Goal: Information Seeking & Learning: Learn about a topic

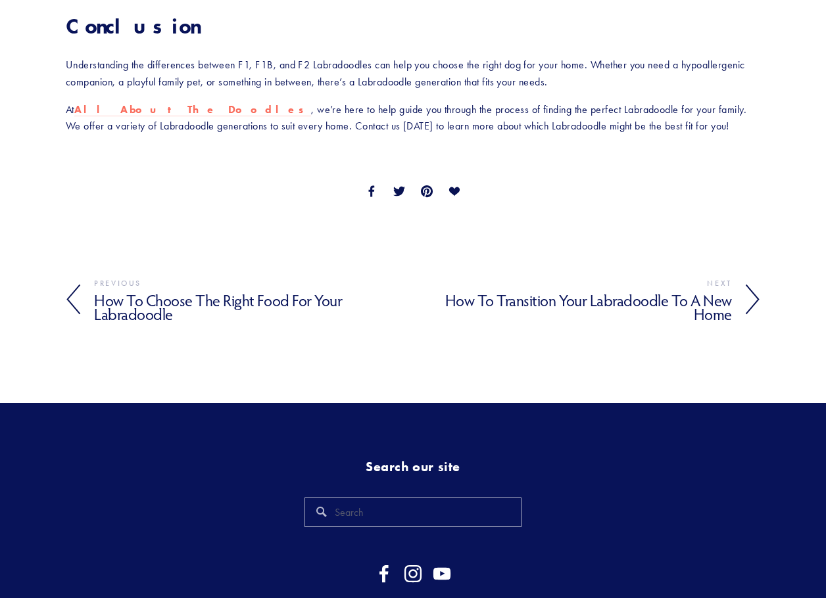
scroll to position [2037, 0]
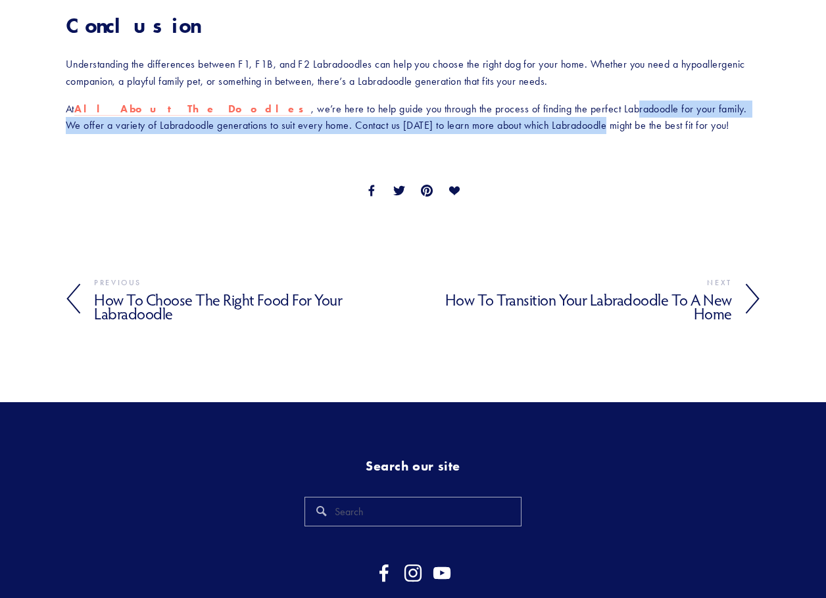
click at [519, 101] on p "At All About The Doodles , we’re here to help guide you through the process of …" at bounding box center [413, 118] width 694 height 34
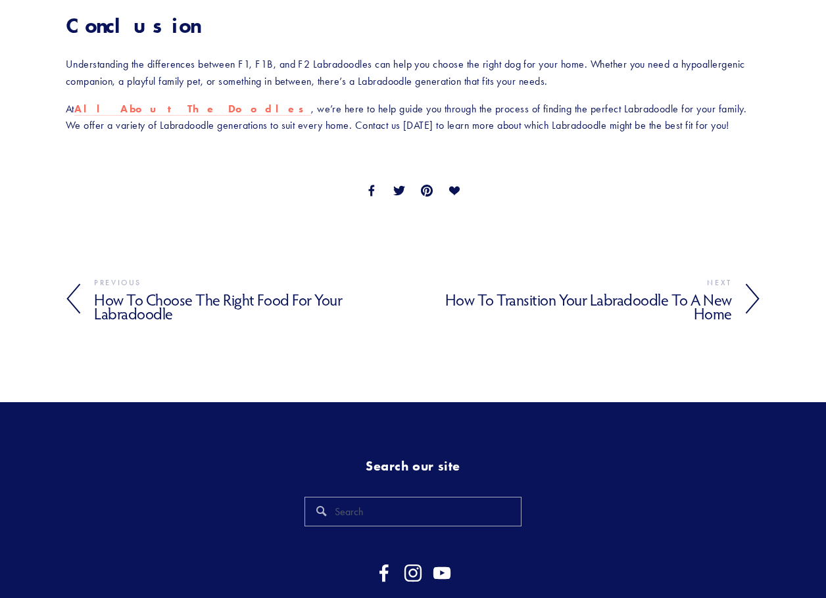
click at [636, 177] on div "Facebook 0 Twitter Pinterest 0 0 Likes" at bounding box center [413, 191] width 710 height 28
click at [145, 291] on h4 "How to Choose the Right Food for Your Labradoodle" at bounding box center [253, 307] width 319 height 33
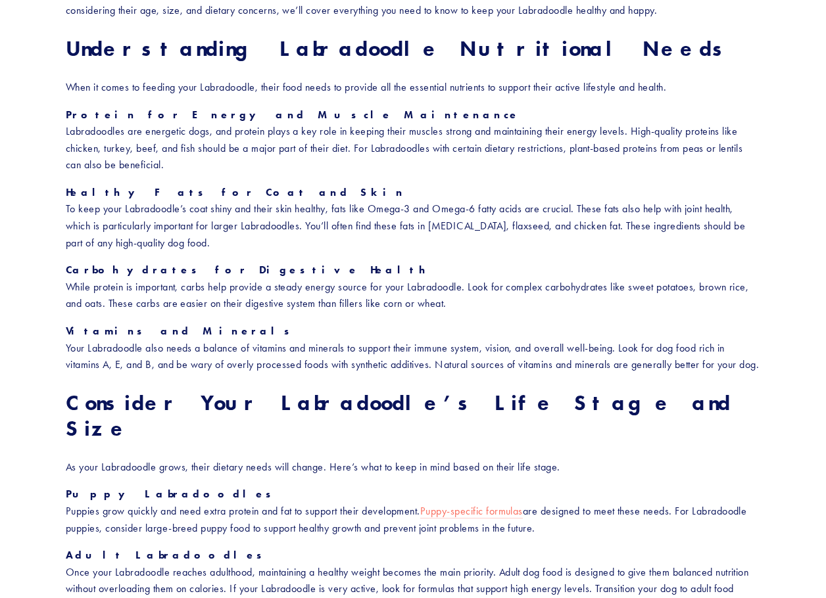
scroll to position [788, 0]
click at [578, 58] on h2 "Understanding Labradoodle Nutritional Needs" at bounding box center [413, 47] width 694 height 25
click at [563, 59] on h2 "Understanding Labradoodle Nutritional Needs" at bounding box center [413, 47] width 694 height 25
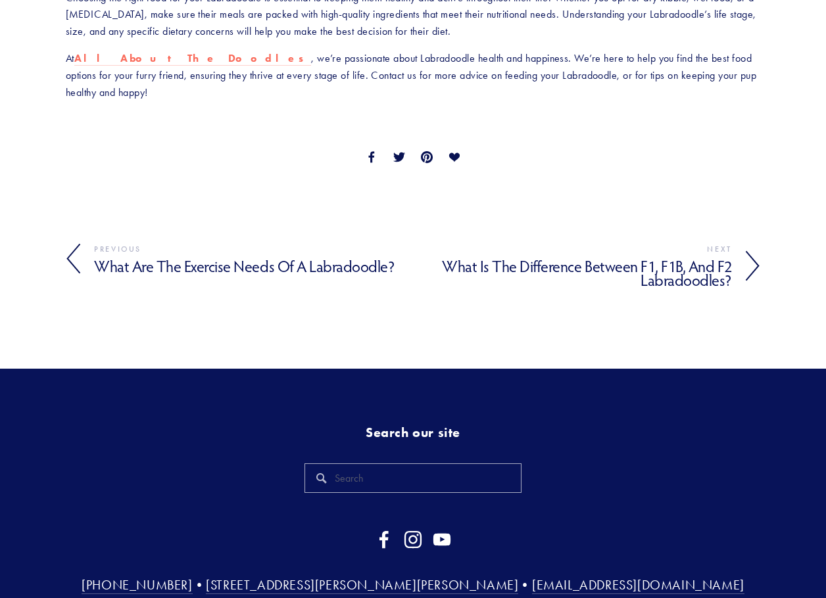
scroll to position [2384, 0]
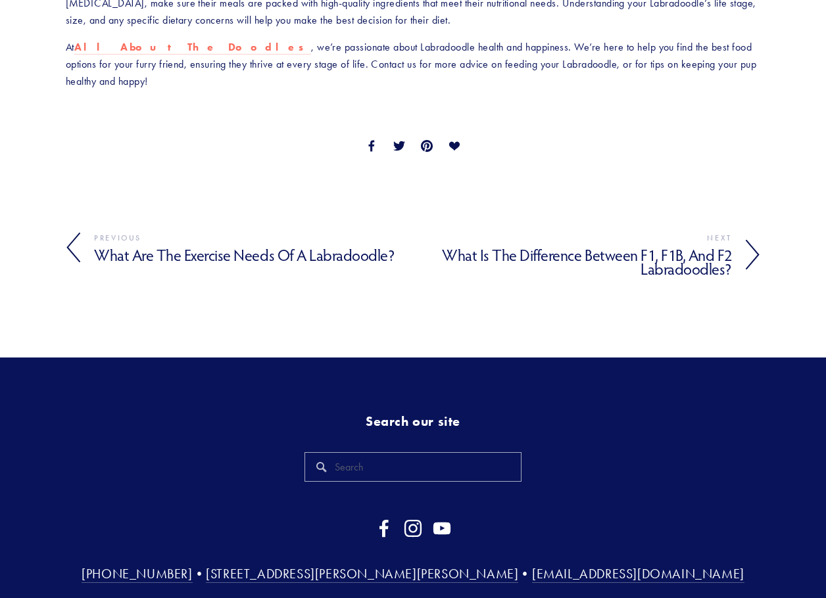
click at [72, 232] on icon at bounding box center [73, 248] width 15 height 32
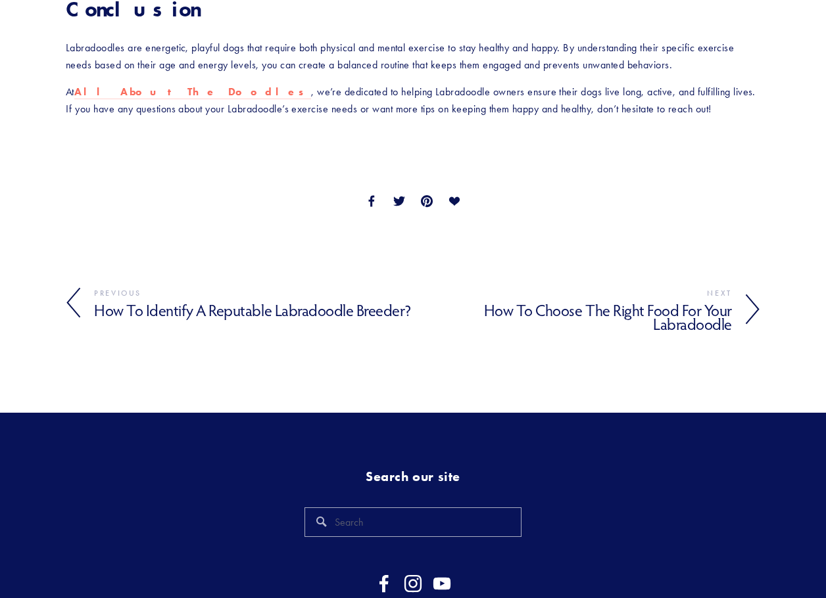
scroll to position [2365, 0]
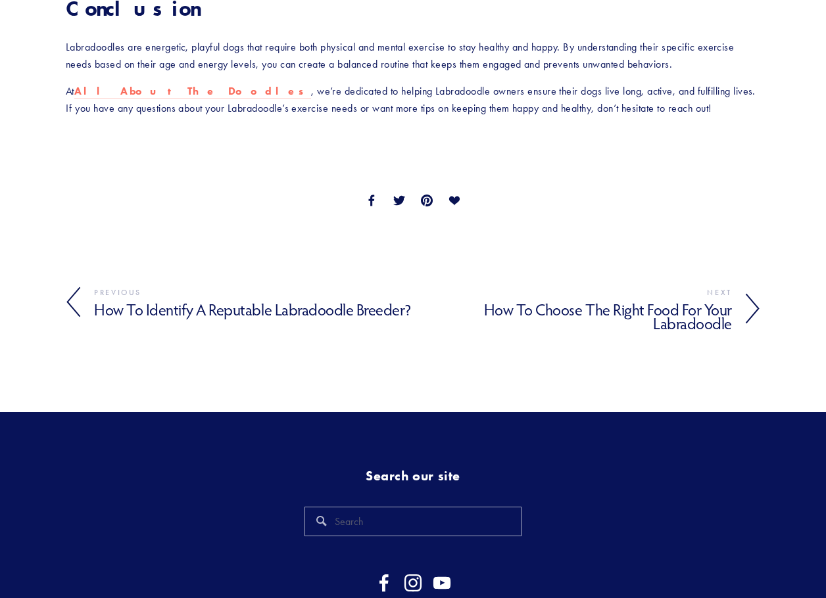
click at [75, 287] on icon at bounding box center [73, 303] width 15 height 32
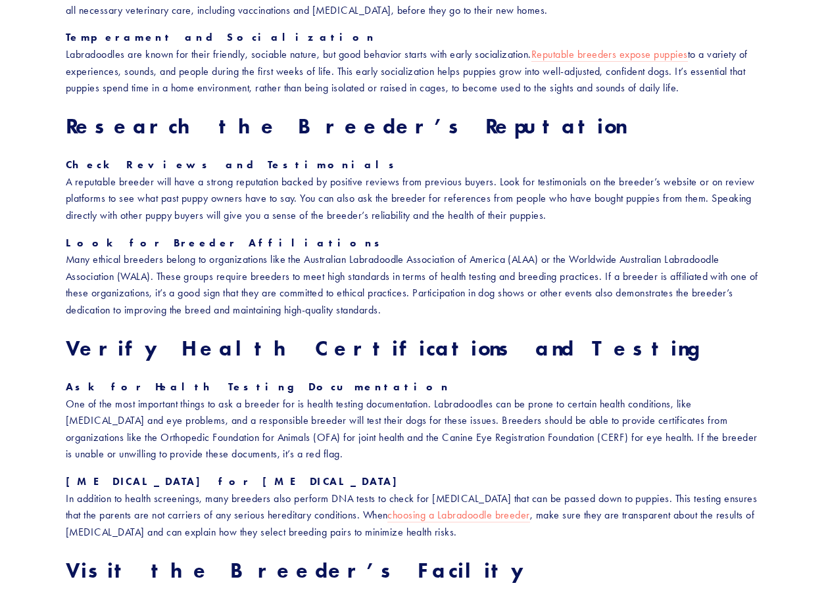
scroll to position [855, 0]
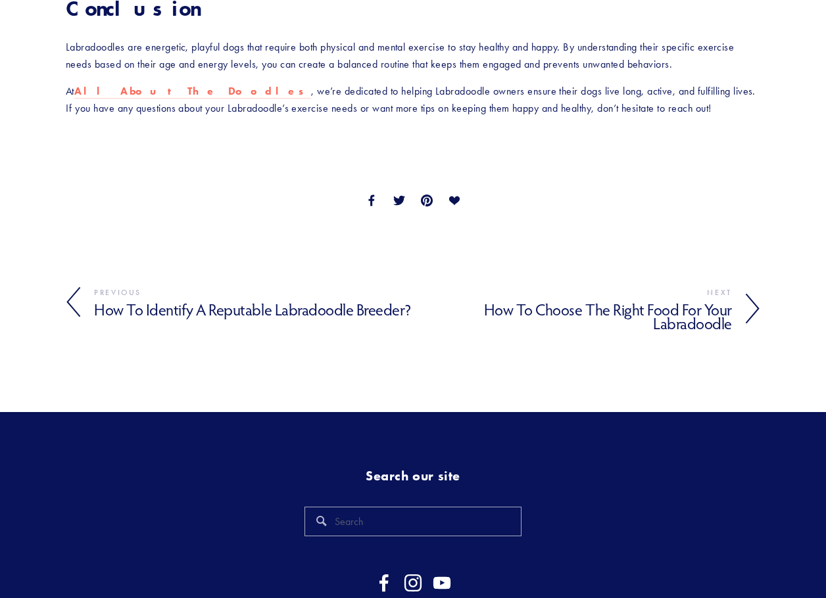
click at [72, 287] on icon at bounding box center [73, 303] width 15 height 32
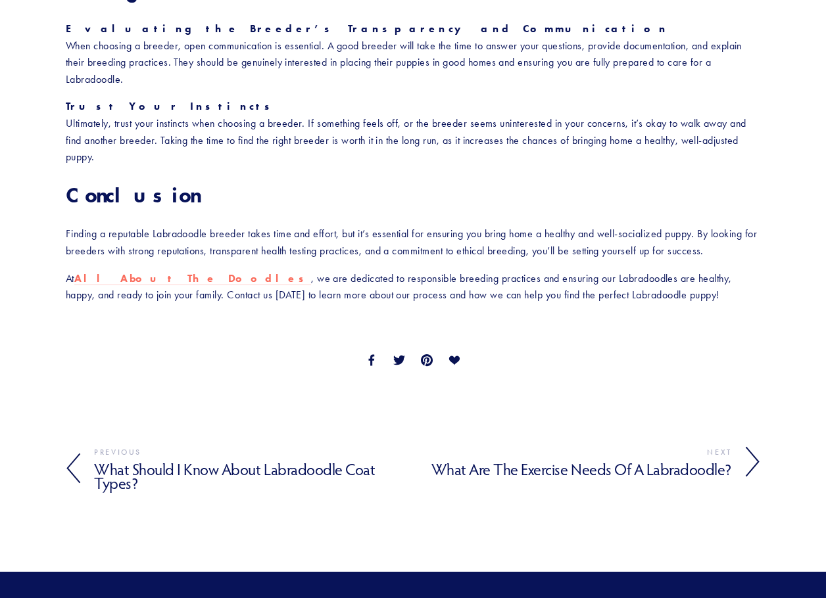
scroll to position [2037, 0]
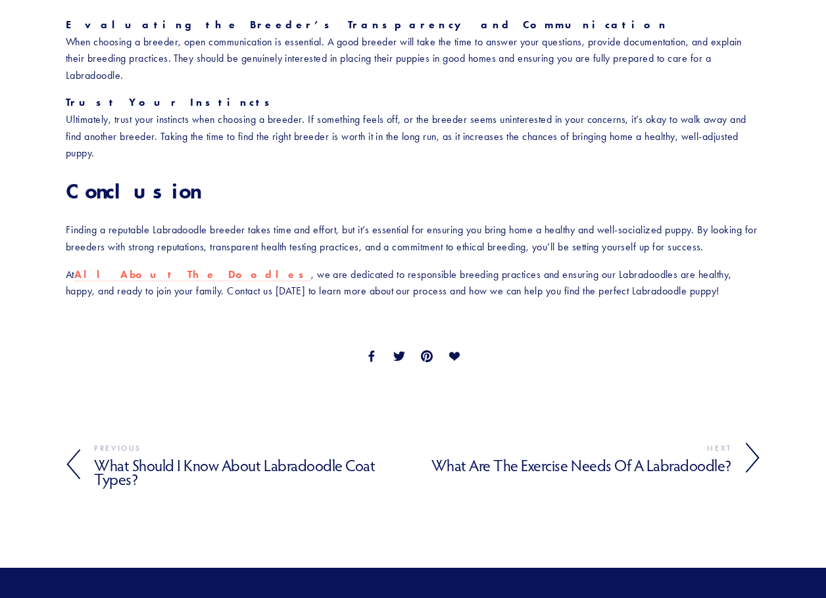
click at [599, 456] on h4 "What Are the Exercise Needs of a Labradoodle?" at bounding box center [572, 465] width 319 height 19
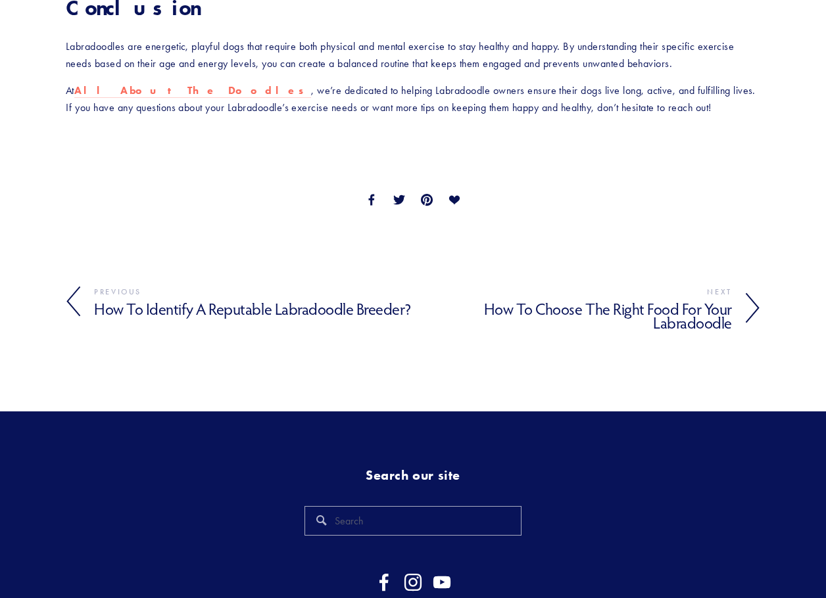
scroll to position [2367, 0]
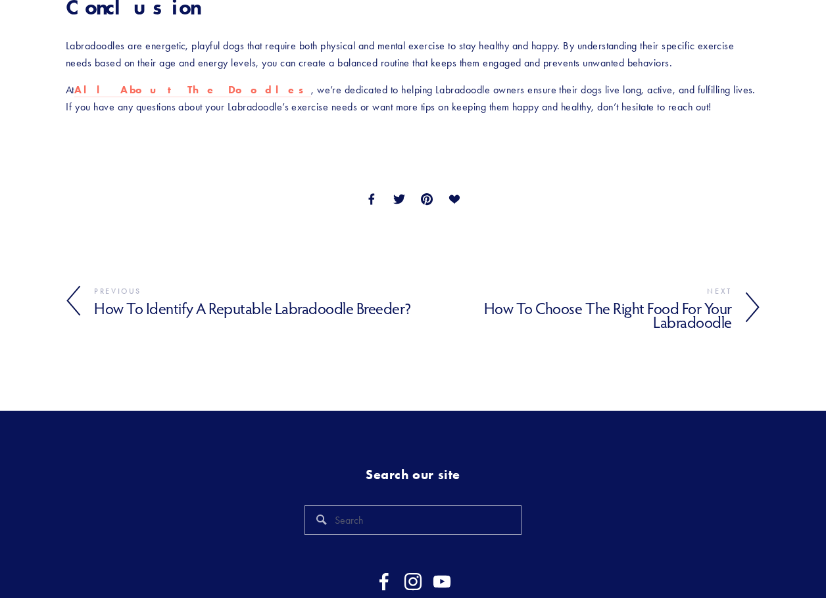
click at [570, 299] on h4 "How to Choose the Right Food for Your Labradoodle" at bounding box center [572, 315] width 319 height 33
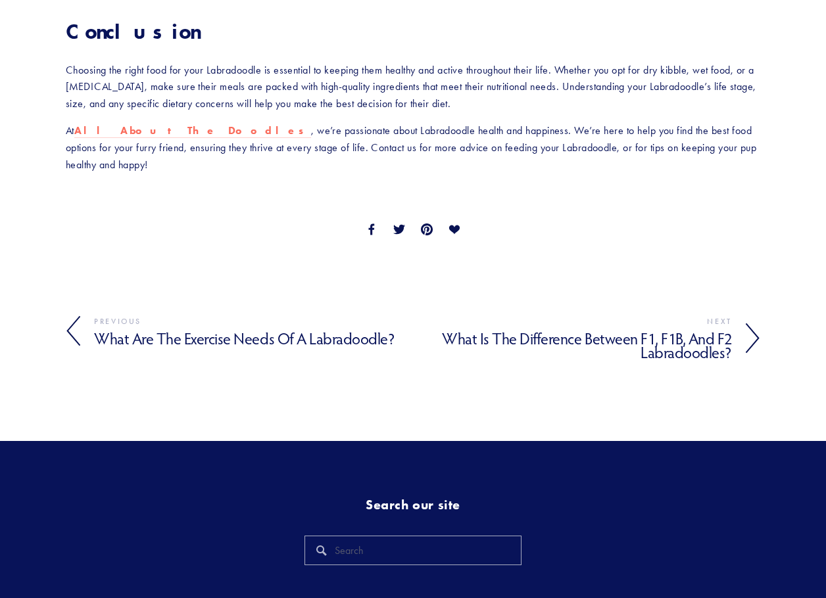
scroll to position [2301, 0]
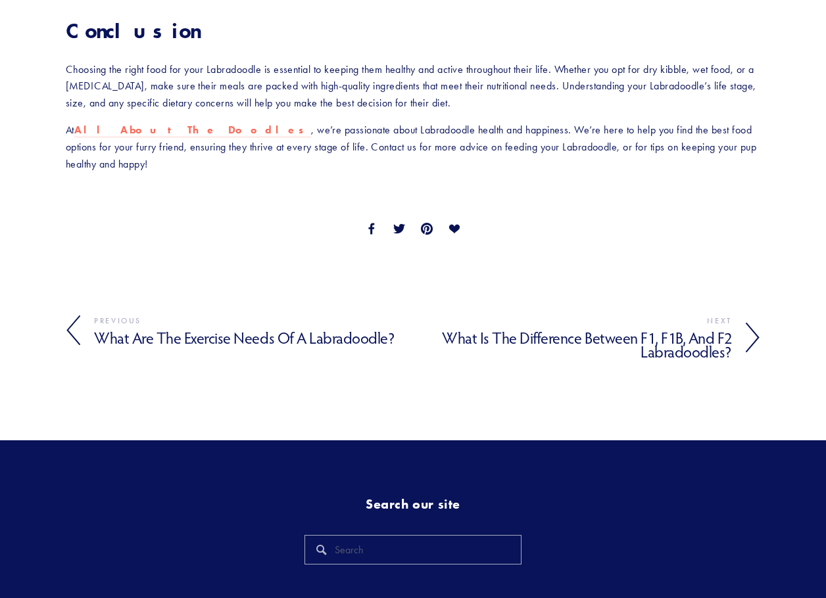
click at [577, 329] on h4 "What Is the Difference Between F1, F1B, and F2 Labradoodles?" at bounding box center [572, 345] width 319 height 33
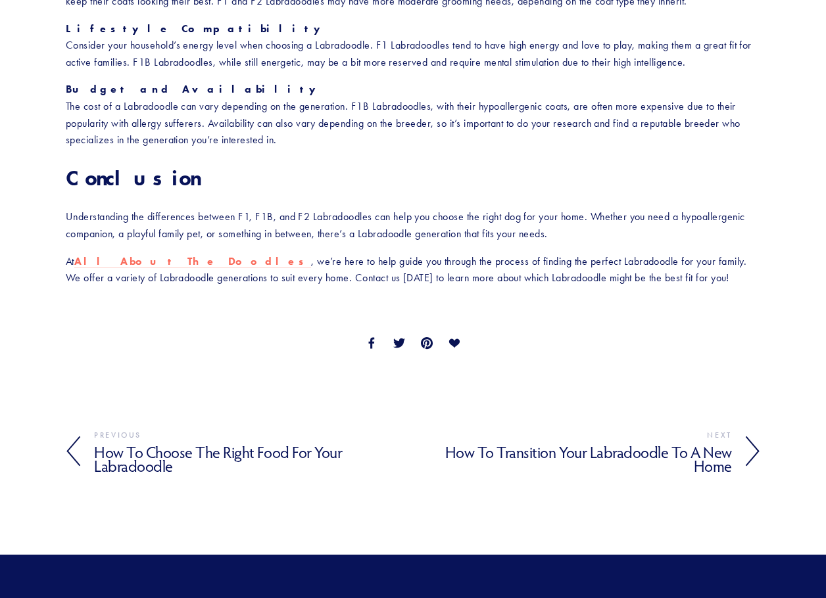
scroll to position [2081, 0]
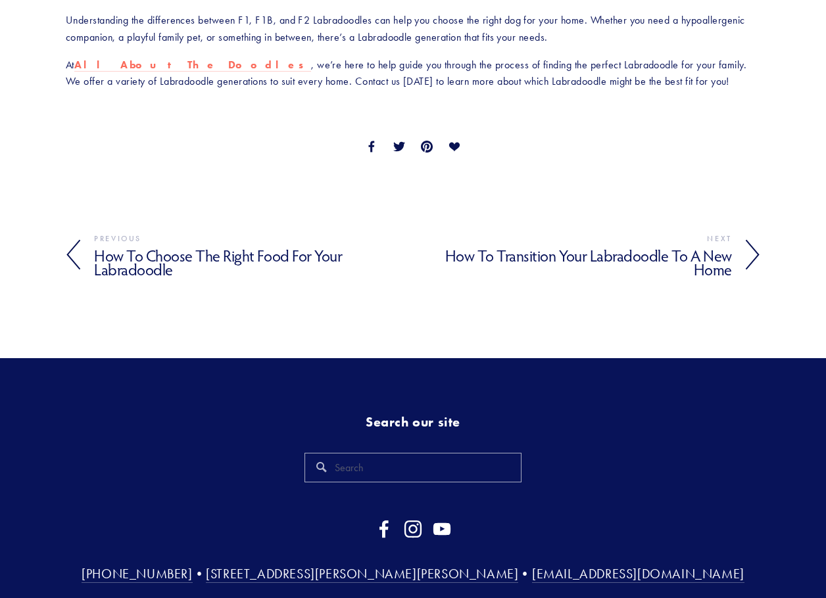
click at [597, 247] on h4 "How to Transition Your Labradoodle to a New Home" at bounding box center [572, 263] width 319 height 33
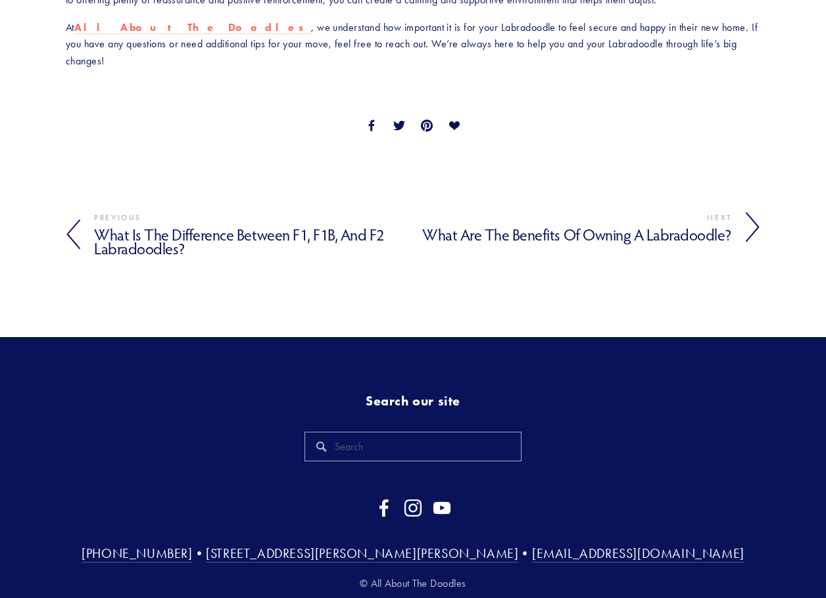
scroll to position [1960, 0]
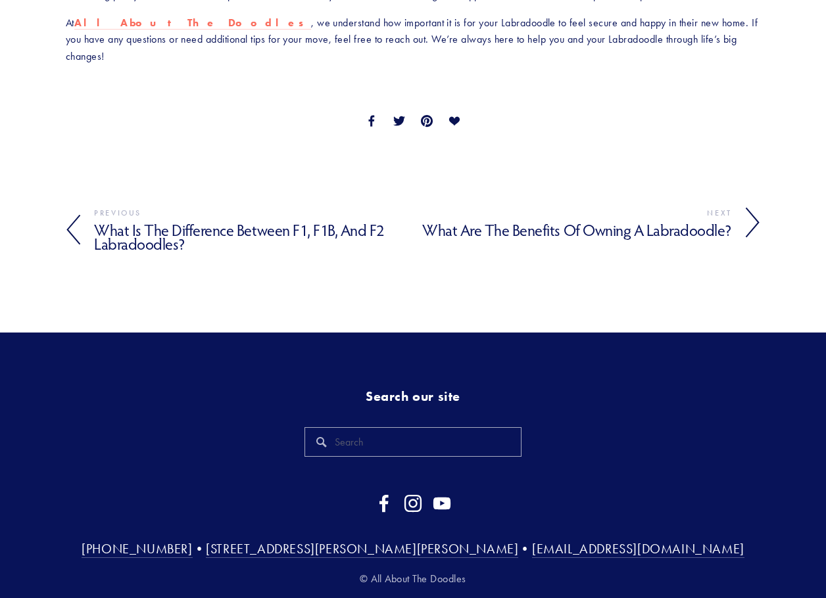
click at [611, 221] on h4 "What Are the Benefits of Owning a Labradoodle?" at bounding box center [572, 230] width 319 height 19
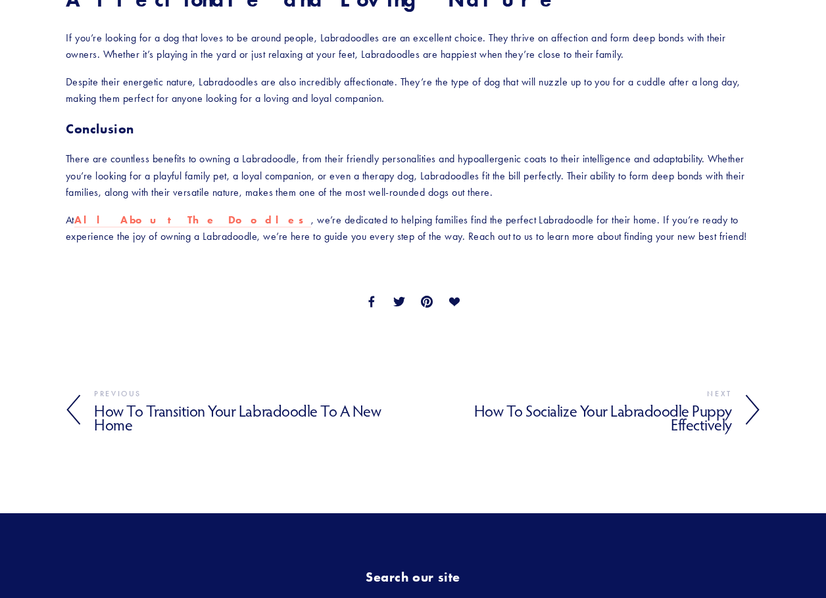
scroll to position [1708, 0]
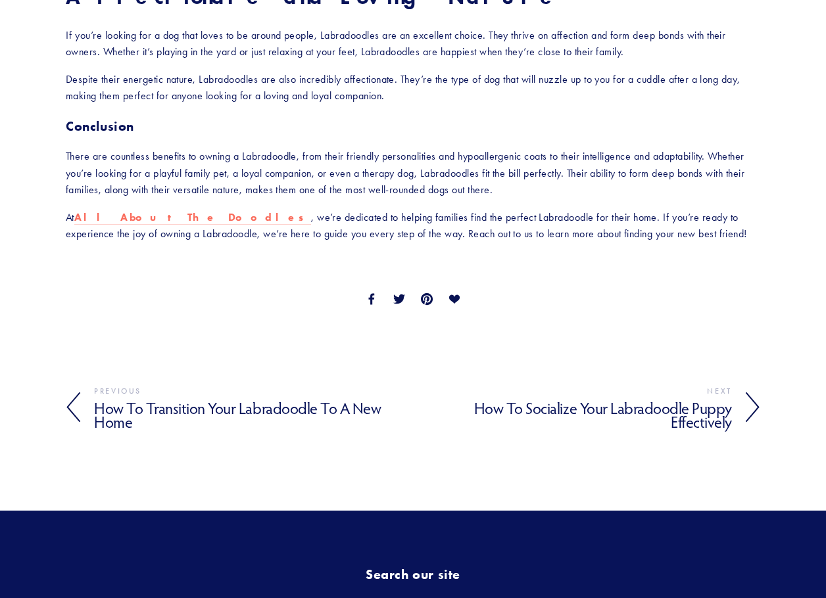
click at [582, 407] on h4 "How to Socialize Your Labradoodle Puppy Effectively" at bounding box center [572, 415] width 319 height 33
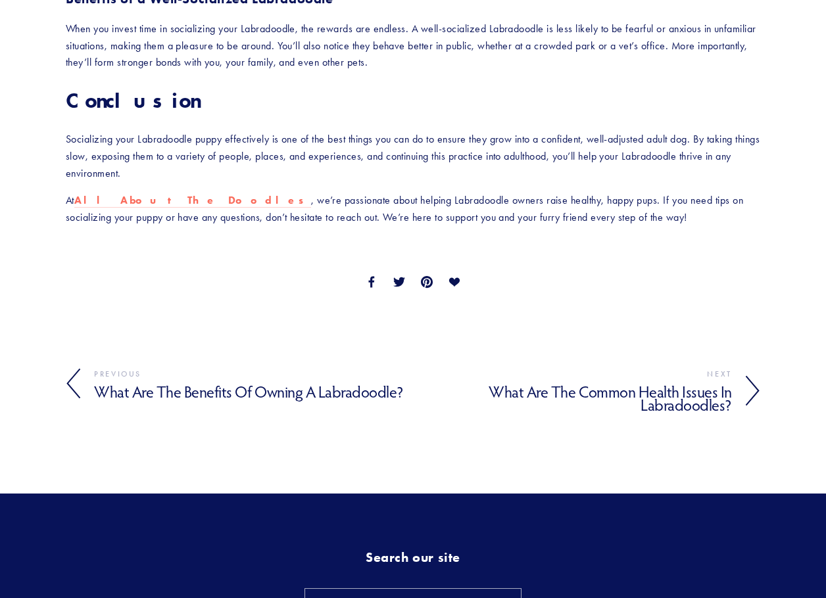
scroll to position [2037, 0]
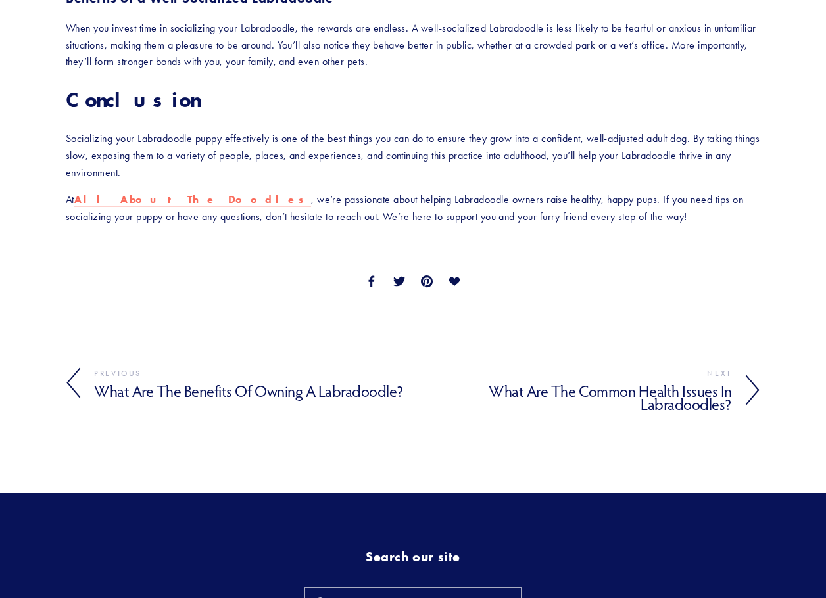
click at [675, 382] on h4 "What Are the Common Health Issues in Labradoodles?" at bounding box center [572, 398] width 319 height 33
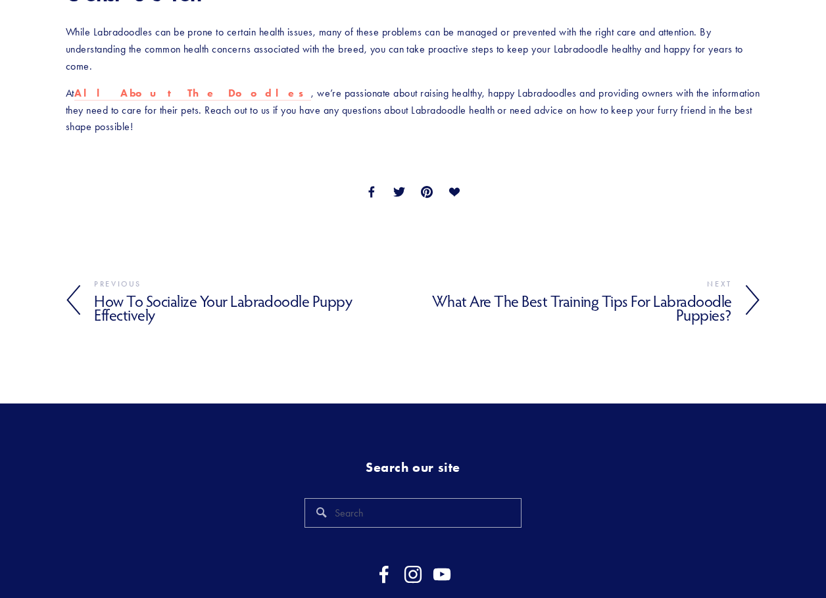
scroll to position [2251, 0]
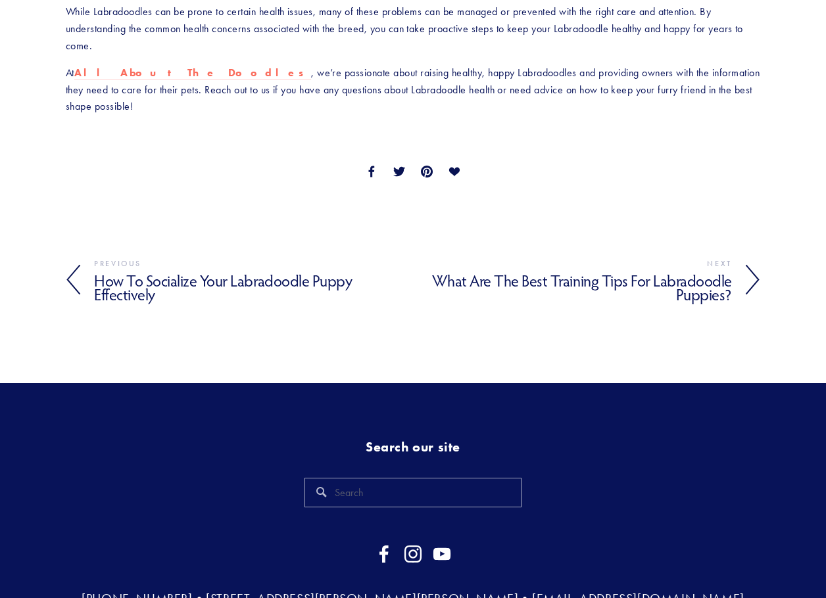
click at [627, 271] on h4 "What Are the Best Training Tips for Labradoodle Puppies?" at bounding box center [572, 287] width 319 height 33
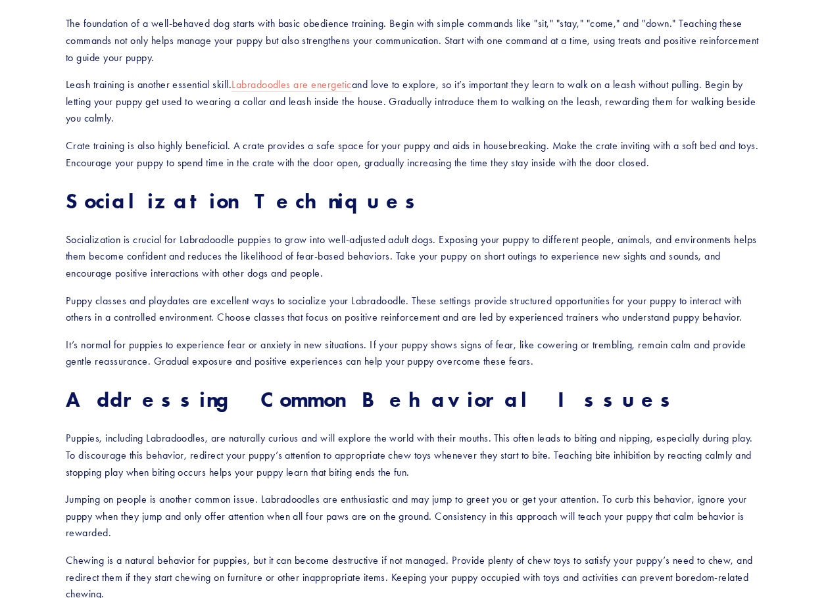
scroll to position [1064, 0]
click at [818, 89] on section "What Are the Best Training Tips for Labradoodle Puppies? Bringing home a Labrad…" at bounding box center [413, 222] width 826 height 2370
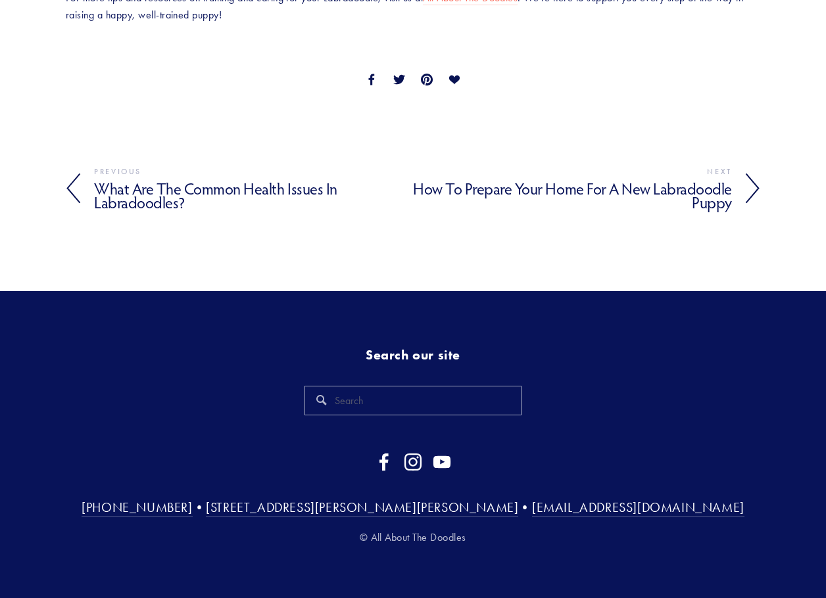
scroll to position [2181, 0]
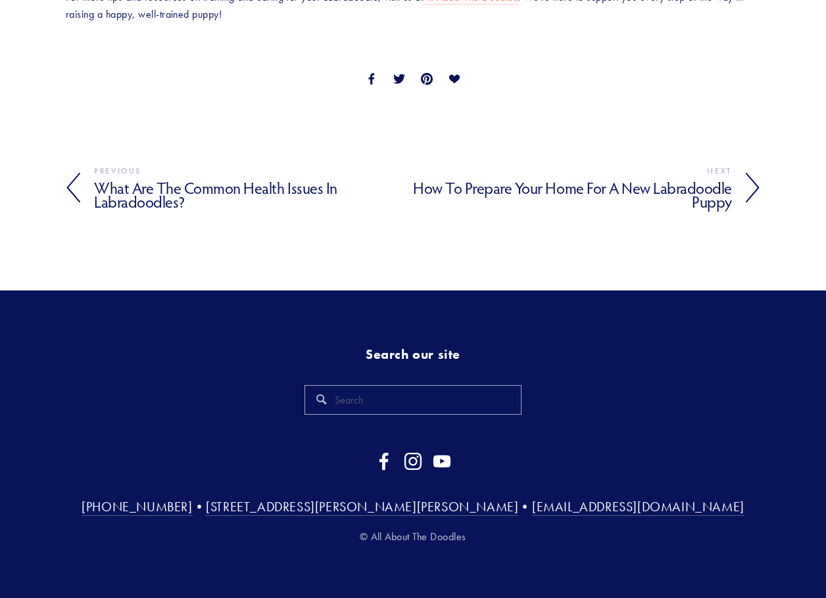
click at [633, 192] on h4 "How to Prepare Your Home for a New Labradoodle Puppy" at bounding box center [572, 195] width 319 height 33
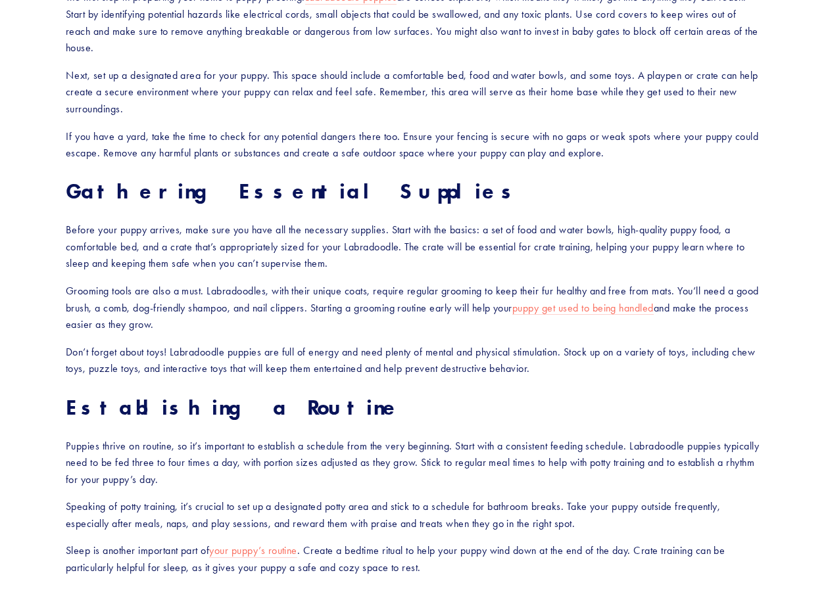
scroll to position [920, 0]
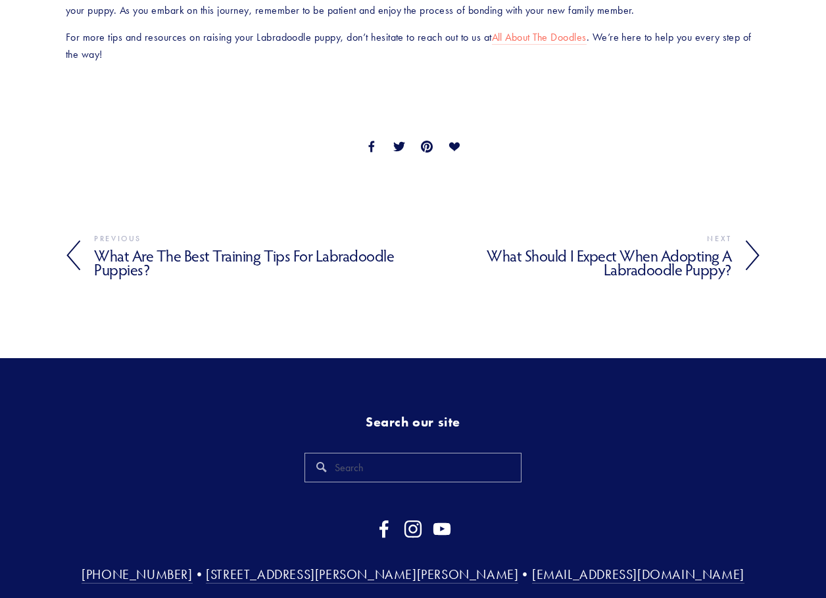
scroll to position [2169, 0]
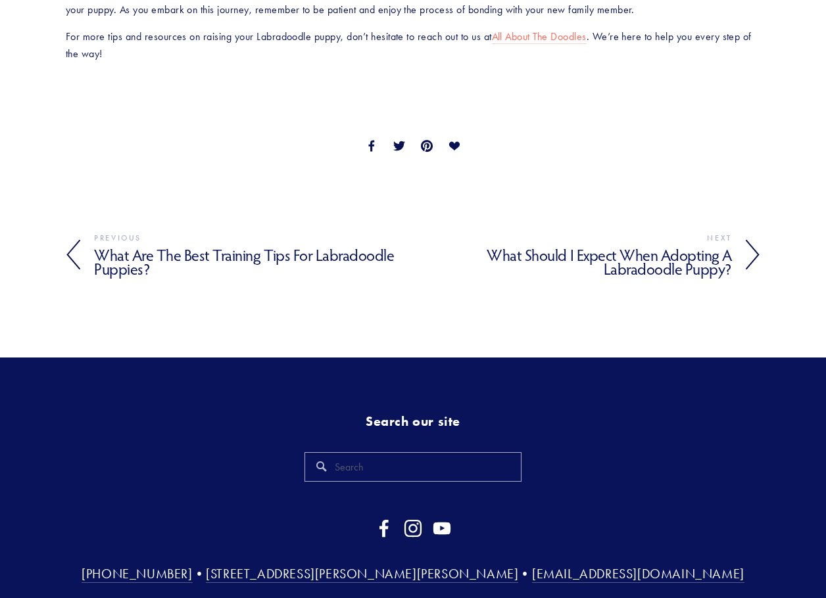
click at [650, 258] on h4 "What Should I Expect When Adopting a Labradoodle Puppy?" at bounding box center [572, 262] width 319 height 33
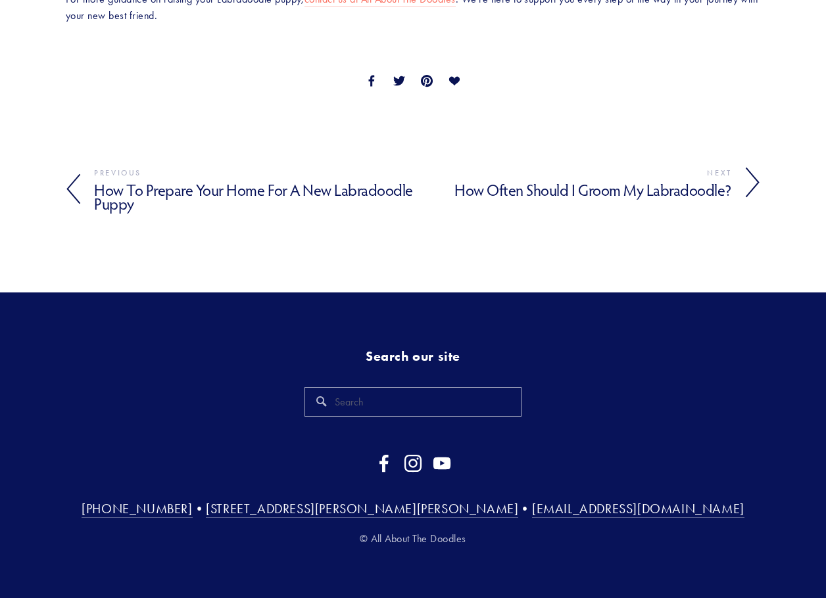
scroll to position [1777, 0]
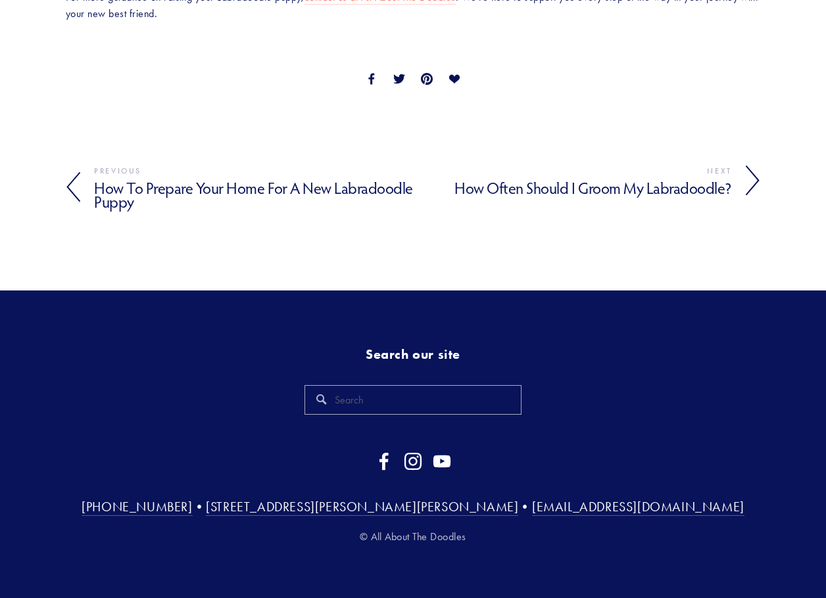
click at [622, 188] on h4 "How Often Should I Groom My Labradoodle?" at bounding box center [572, 188] width 319 height 19
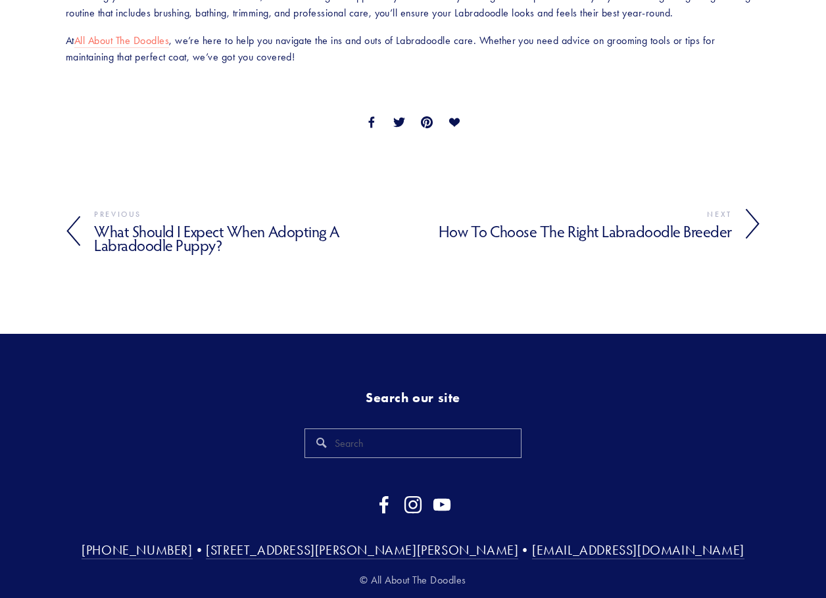
scroll to position [2021, 0]
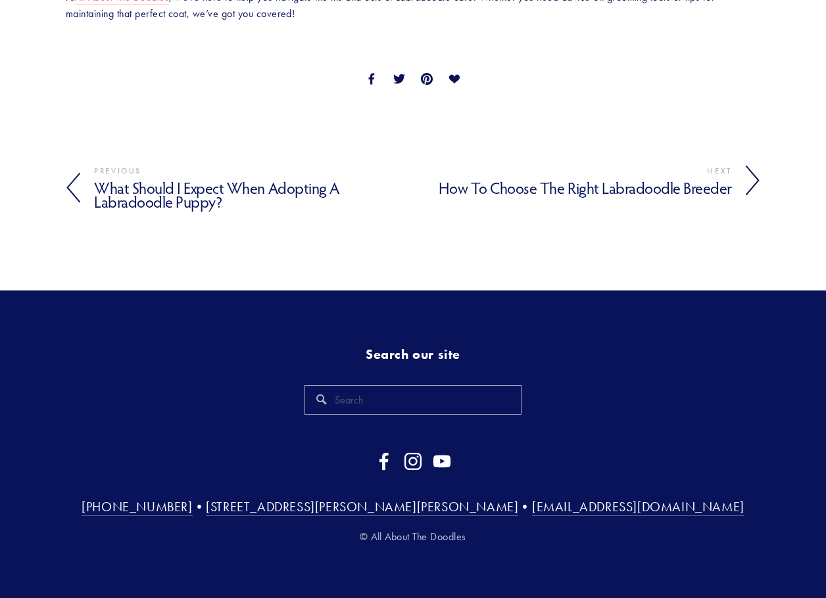
click at [592, 189] on h4 "How to Choose the Right Labradoodle Breeder" at bounding box center [572, 188] width 319 height 19
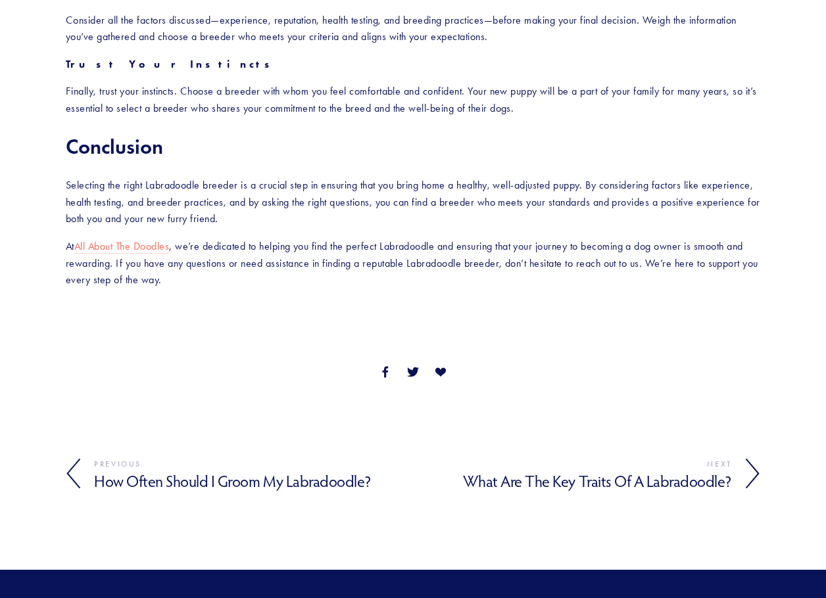
scroll to position [3023, 0]
click at [566, 478] on h4 "What Are the Key Traits of a Labradoodle?" at bounding box center [572, 480] width 319 height 19
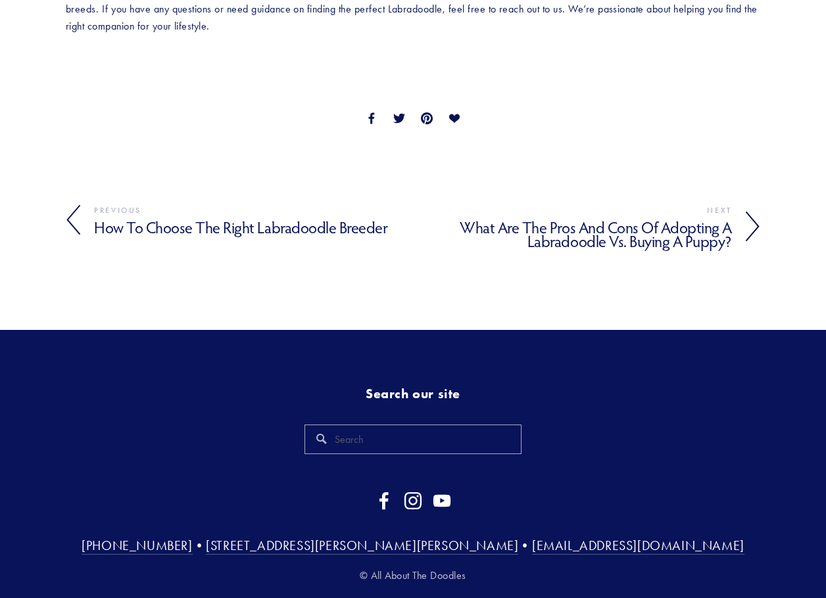
scroll to position [3019, 0]
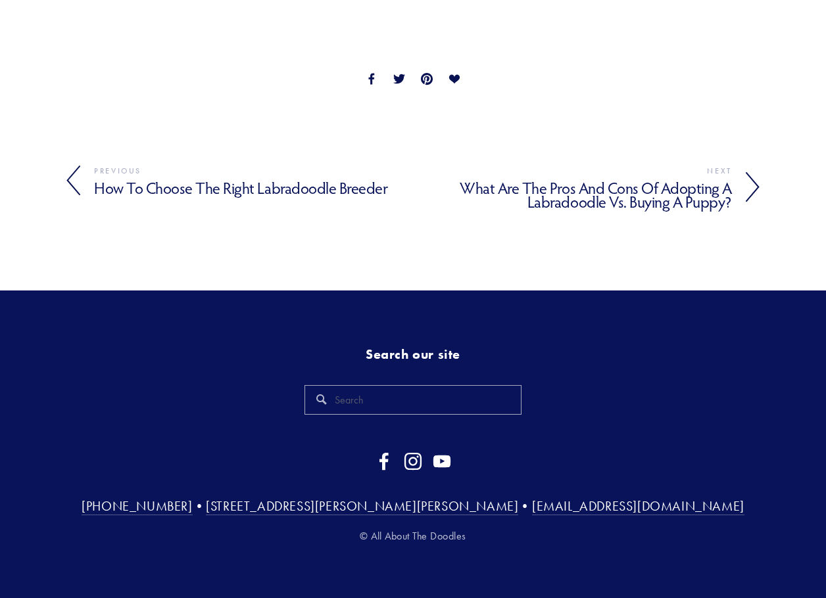
click at [598, 196] on h4 "What Are the Pros and Cons of Adopting a Labradoodle Vs. Buying a Puppy?" at bounding box center [572, 195] width 319 height 33
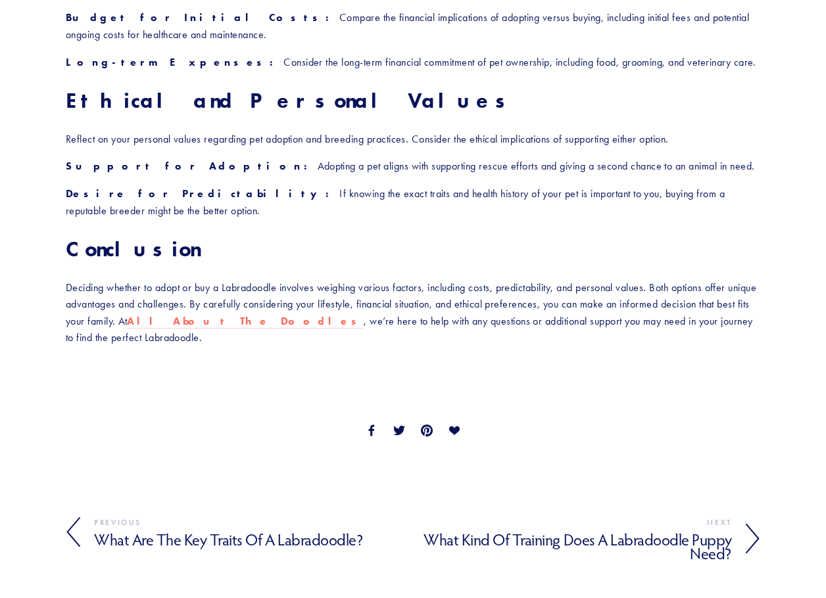
scroll to position [3391, 0]
click at [552, 530] on h4 "What Kind of Training Does a Labradoodle Puppy Need?" at bounding box center [572, 546] width 319 height 33
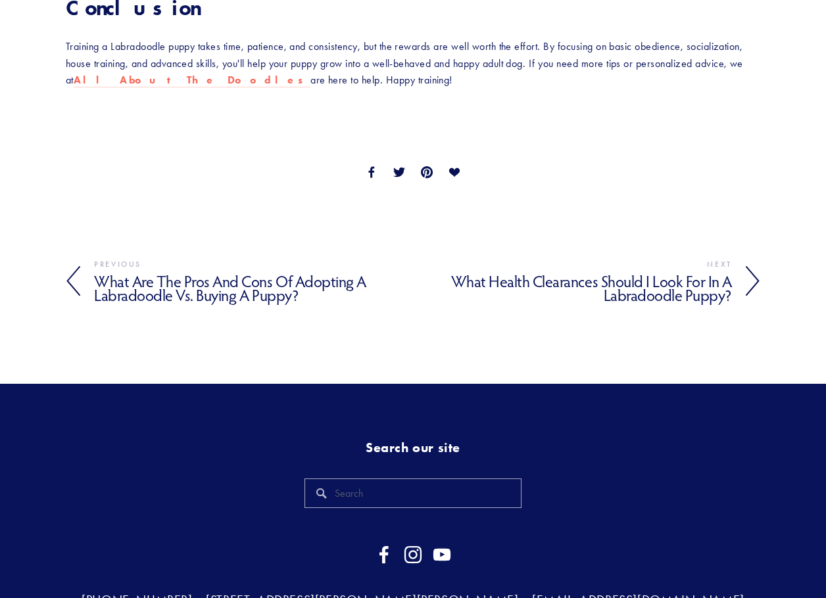
scroll to position [2176, 0]
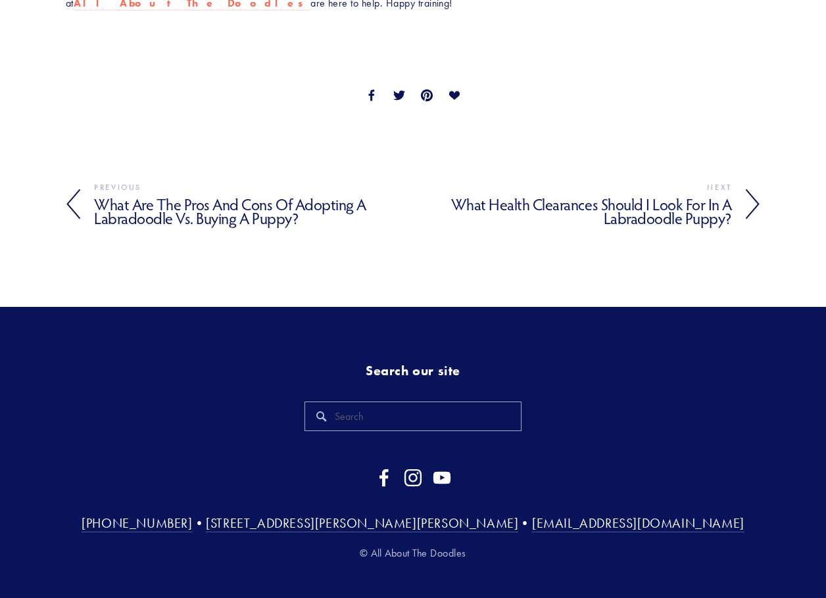
click at [584, 195] on h4 "What Health Clearances Should I Look for in a Labradoodle Puppy?" at bounding box center [572, 211] width 319 height 33
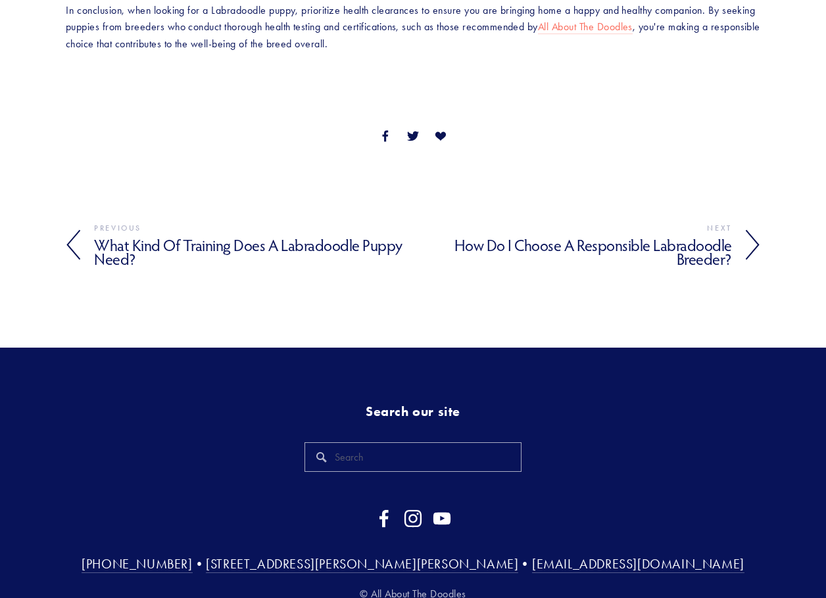
scroll to position [1839, 0]
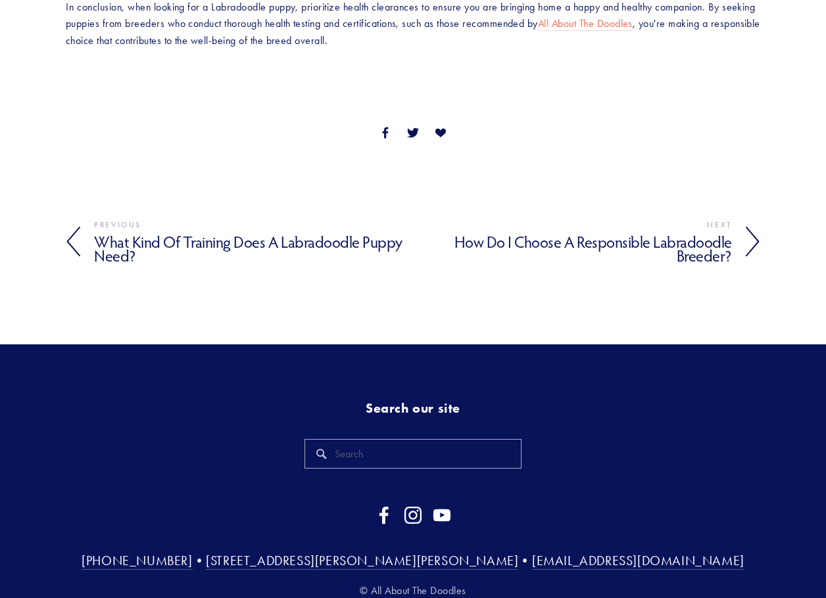
click at [614, 243] on h4 "How Do I Choose a Responsible Labradoodle Breeder?" at bounding box center [572, 249] width 319 height 33
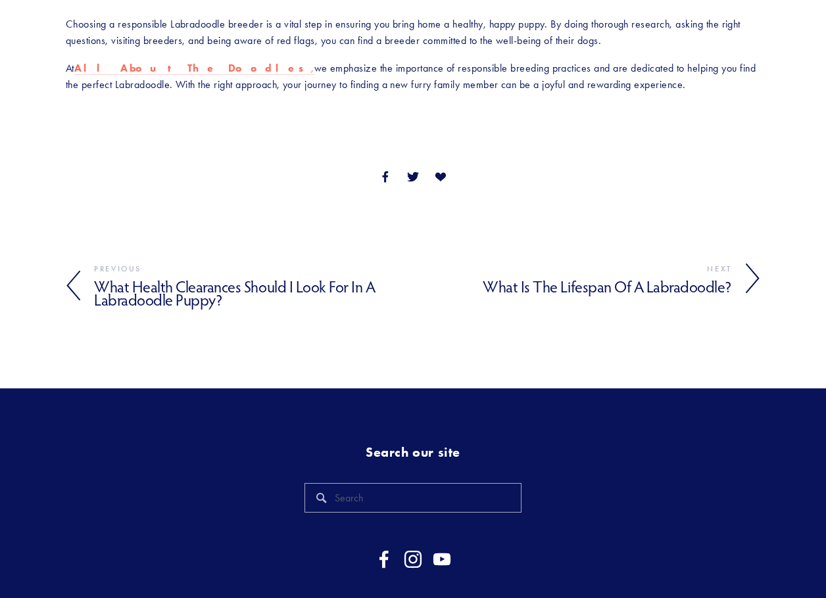
scroll to position [3287, 0]
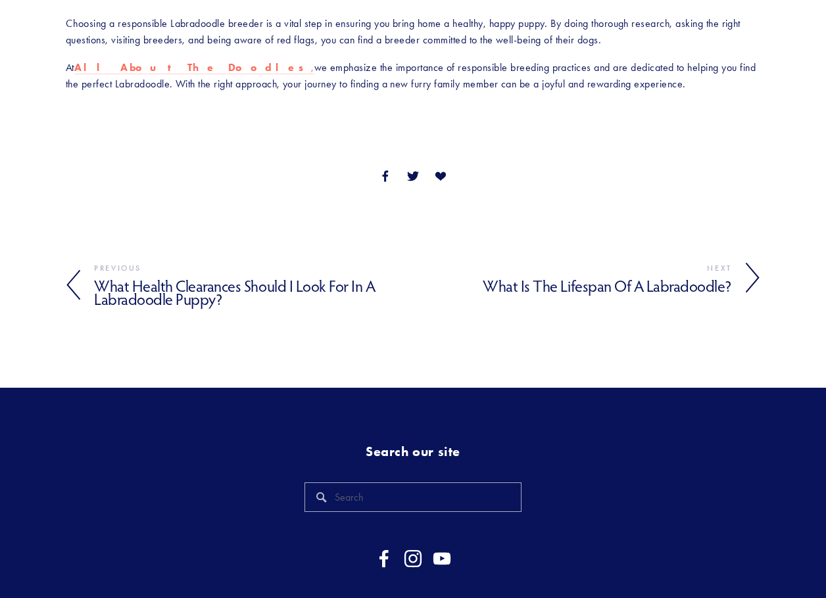
click at [654, 277] on h4 "What Is the Lifespan of a Labradoodle?" at bounding box center [572, 286] width 319 height 19
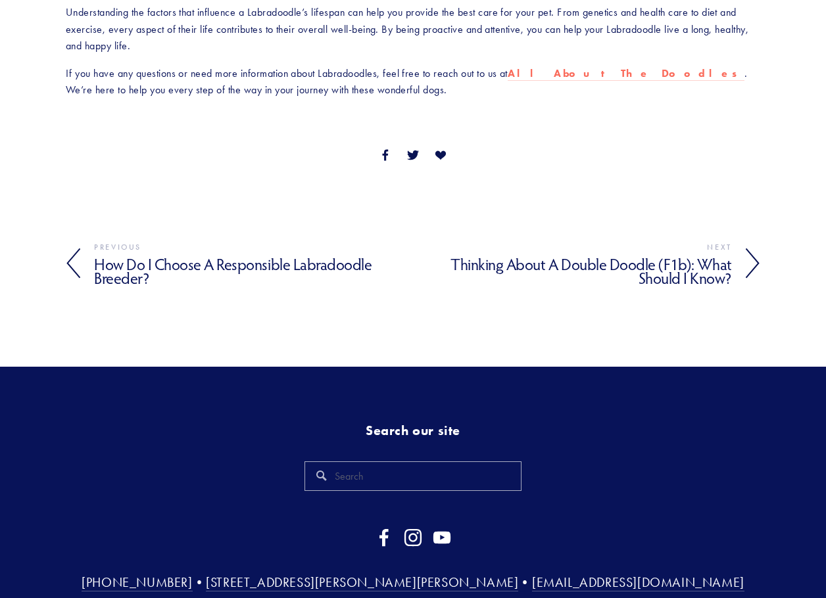
scroll to position [2055, 0]
click at [607, 254] on h4 "Thinking About a Double Doodle (F1b): What Should I Know?" at bounding box center [572, 270] width 319 height 33
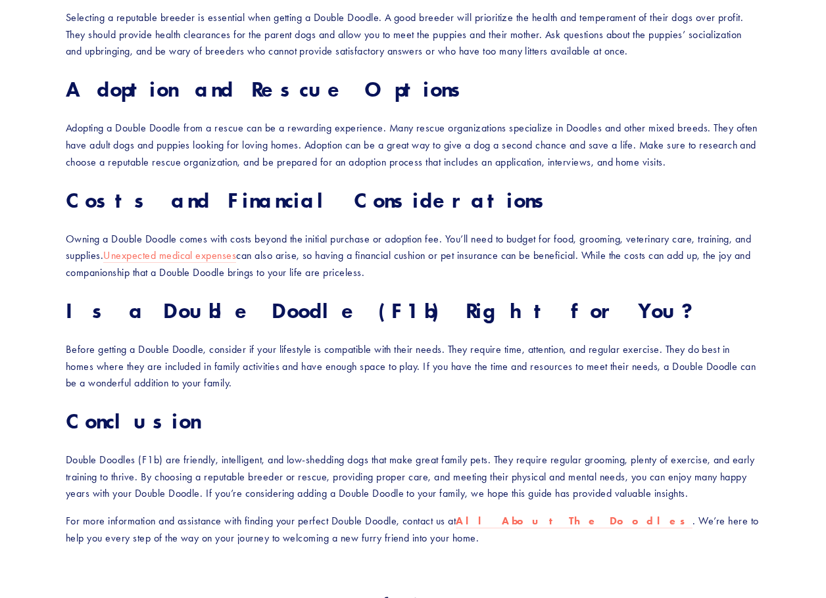
scroll to position [2292, 0]
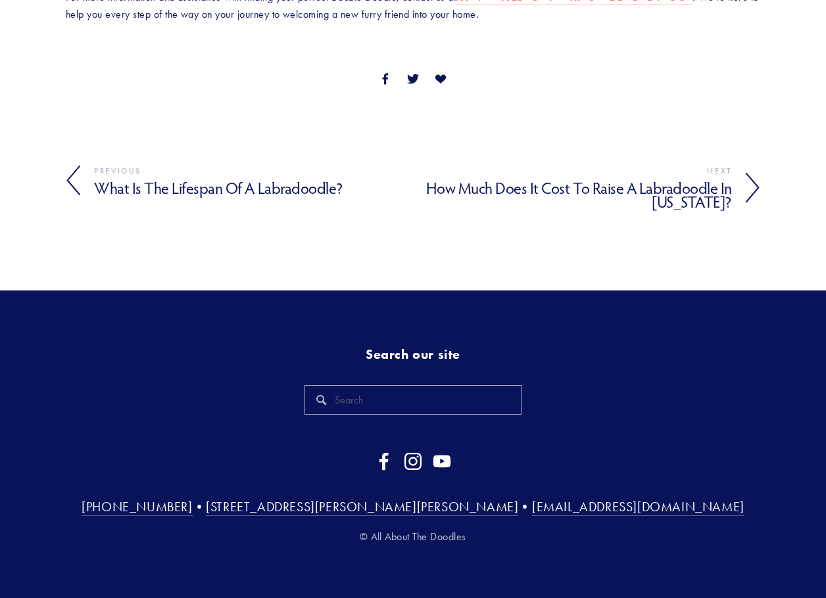
click at [586, 186] on h4 "How Much Does It Cost to Raise a Labradoodle in Illinois?" at bounding box center [572, 195] width 319 height 33
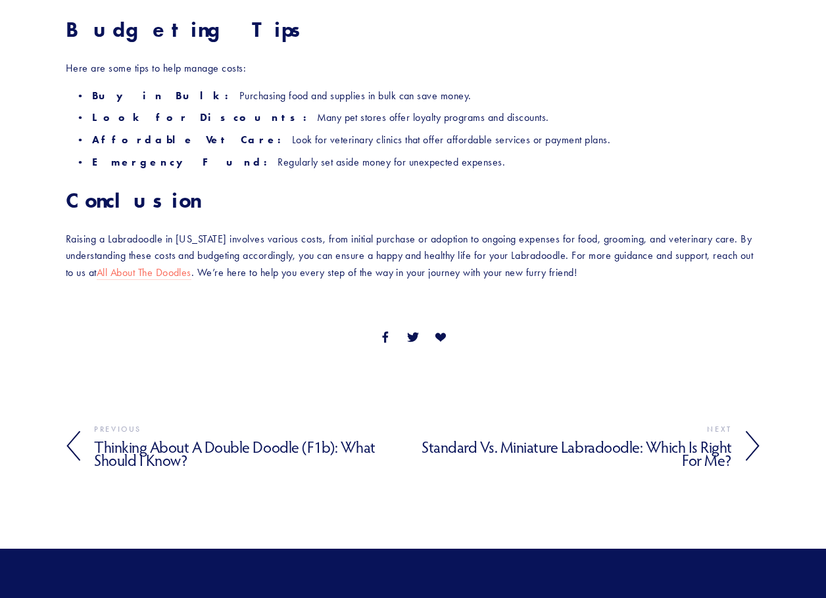
scroll to position [1906, 0]
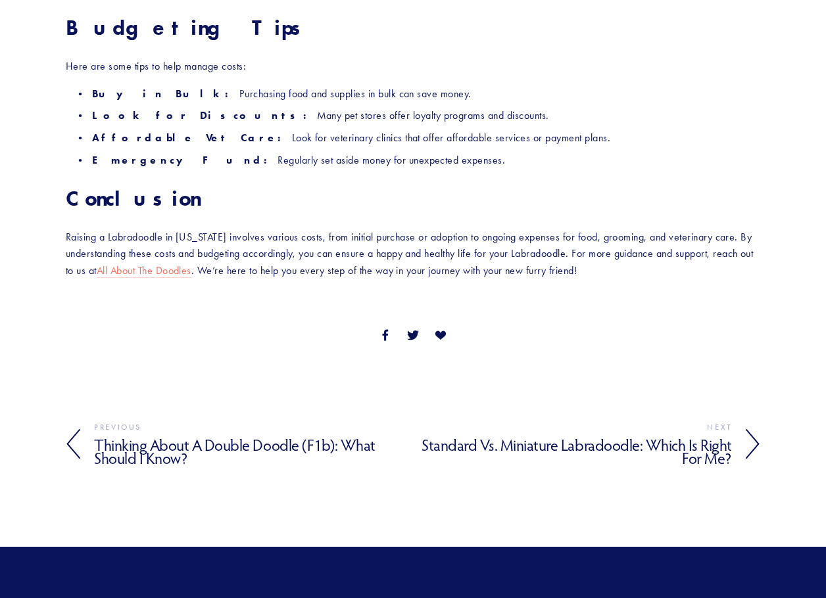
click at [532, 436] on h4 "Standard Vs. Miniature Labradoodle: Which Is Right for Me?" at bounding box center [572, 452] width 319 height 33
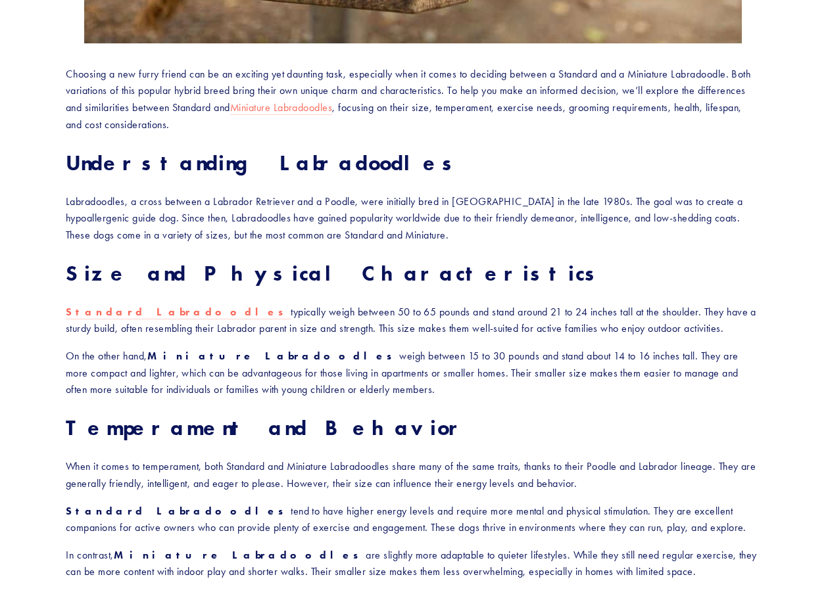
scroll to position [722, 0]
